Goal: Communication & Community: Answer question/provide support

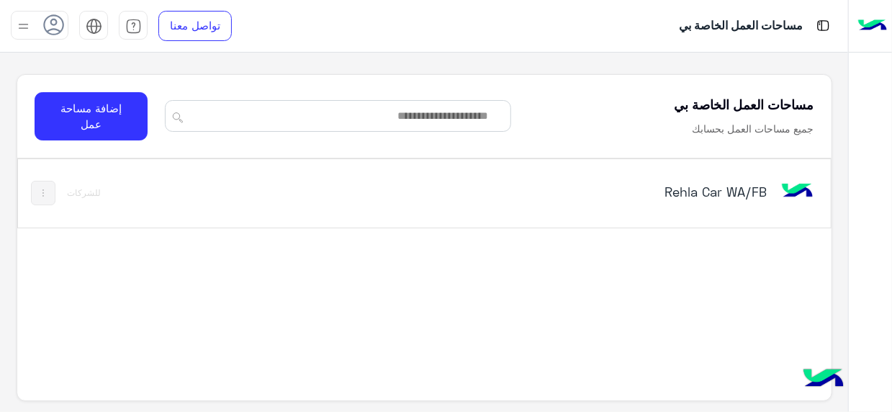
click at [760, 192] on h5 "Rehla Car WA/FB" at bounding box center [625, 191] width 283 height 17
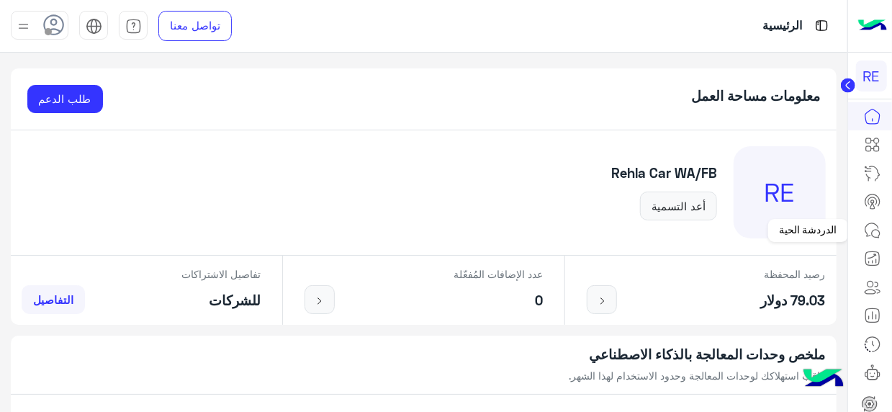
click at [875, 230] on icon at bounding box center [876, 234] width 8 height 8
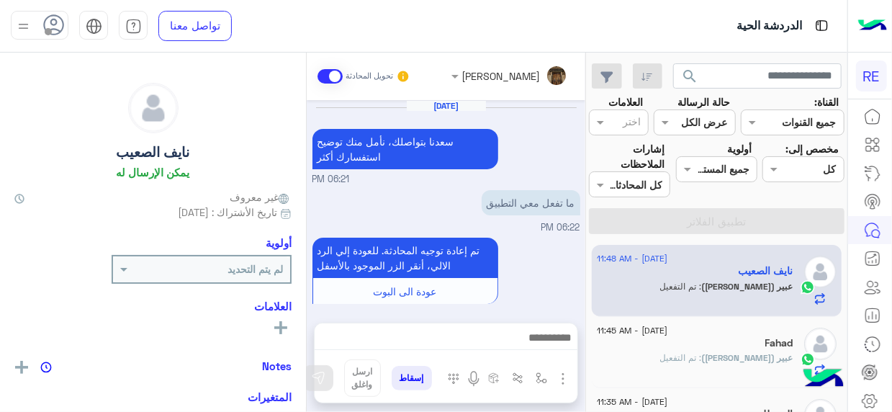
scroll to position [302, 0]
